Goal: Transaction & Acquisition: Download file/media

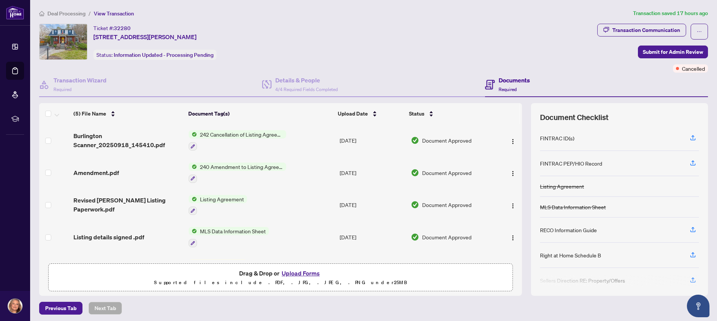
click at [263, 136] on span "242 Cancellation of Listing Agreement - Authority to Offer for Sale" at bounding box center [241, 134] width 89 height 8
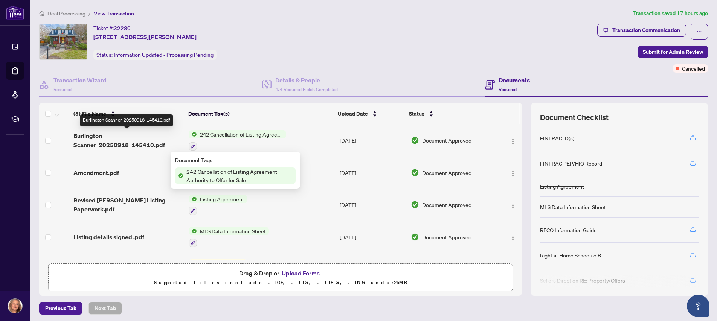
click at [135, 145] on span "Burlington Scanner_20250918_145410.pdf" at bounding box center [127, 140] width 109 height 18
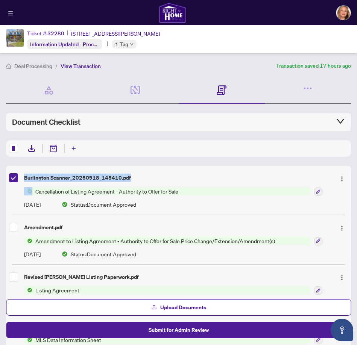
drag, startPoint x: 38, startPoint y: 186, endPoint x: -293, endPoint y: 97, distance: 343.1
click at [0, 97] on html "Dashboard Deal Processing Mortgage Referrals rLearning [PERSON_NAME] [EMAIL_ADD…" at bounding box center [178, 172] width 357 height 345
click at [339, 180] on img "button" at bounding box center [342, 179] width 6 height 6
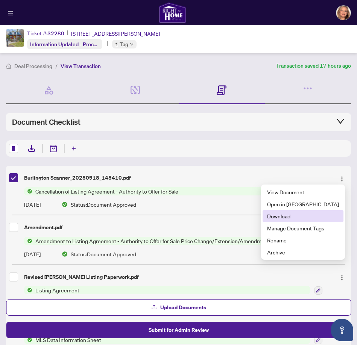
click at [296, 215] on span "Download" at bounding box center [303, 216] width 72 height 8
